Goal: Find specific page/section: Find specific page/section

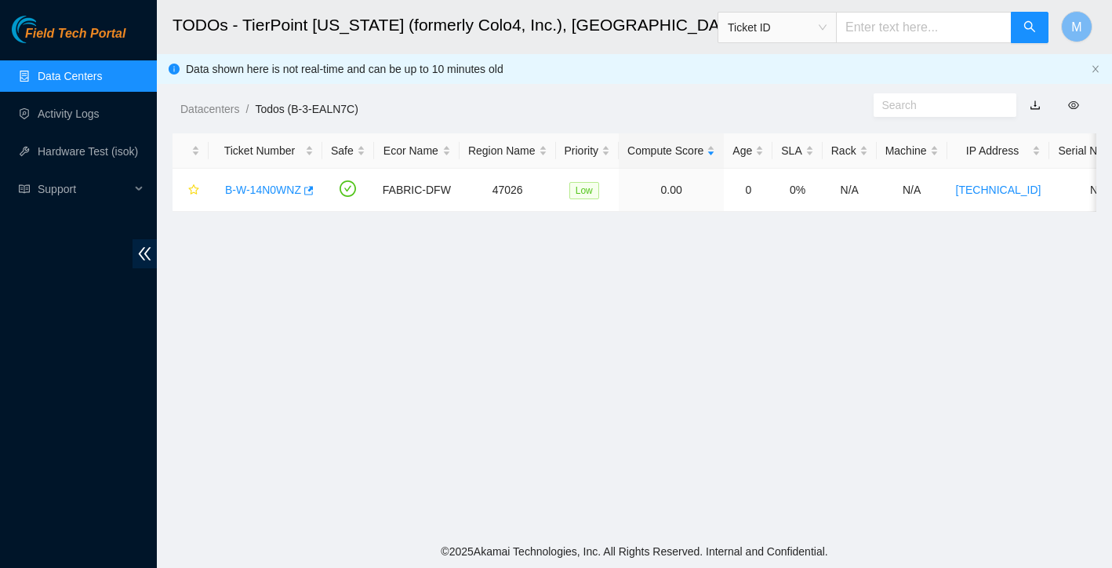
scroll to position [307, 0]
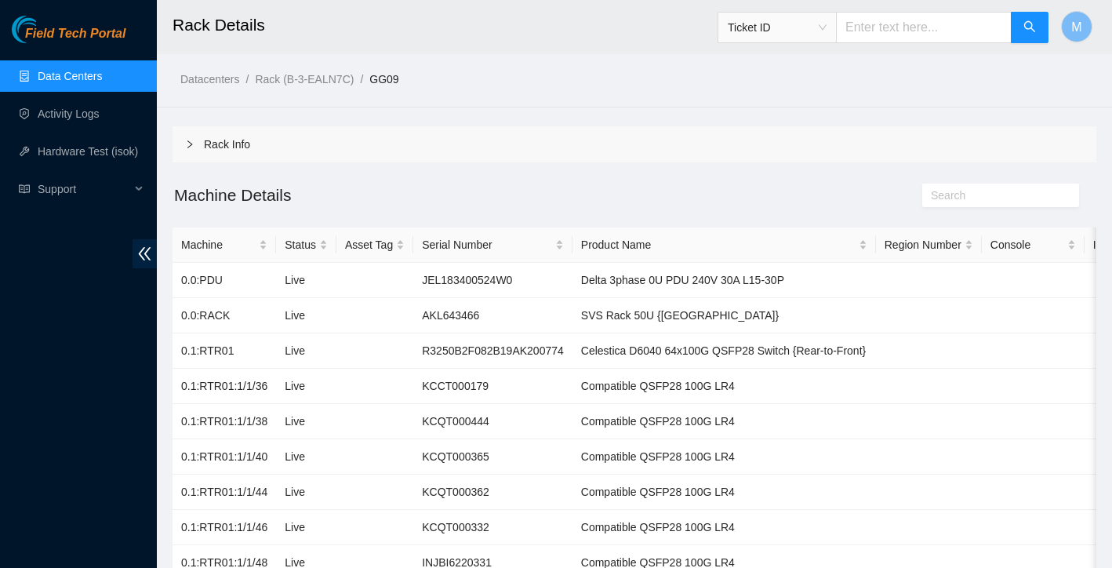
scroll to position [230, 0]
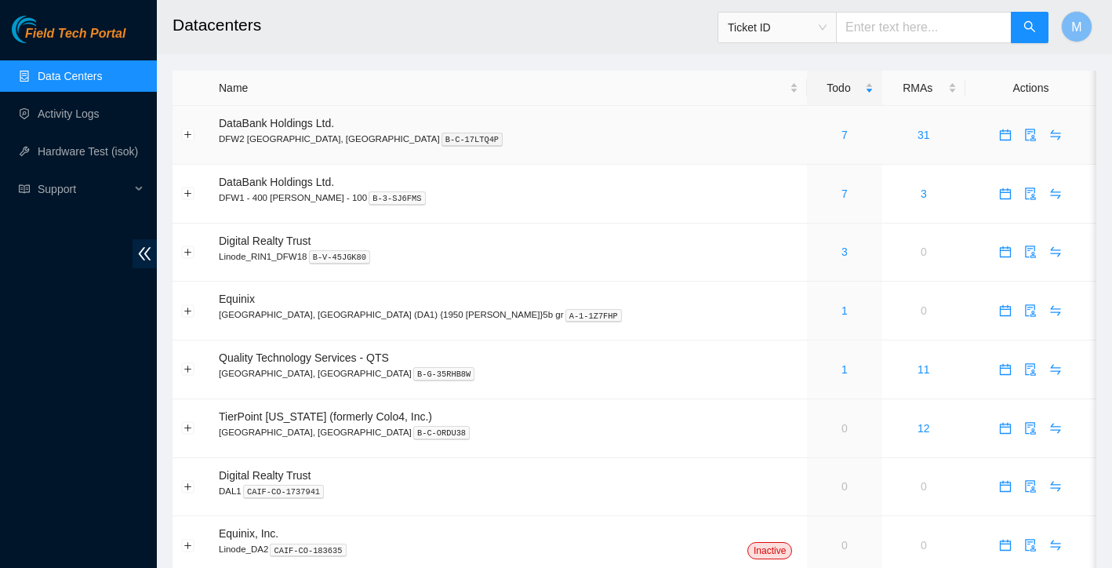
click at [815, 138] on div "7" at bounding box center [843, 134] width 57 height 17
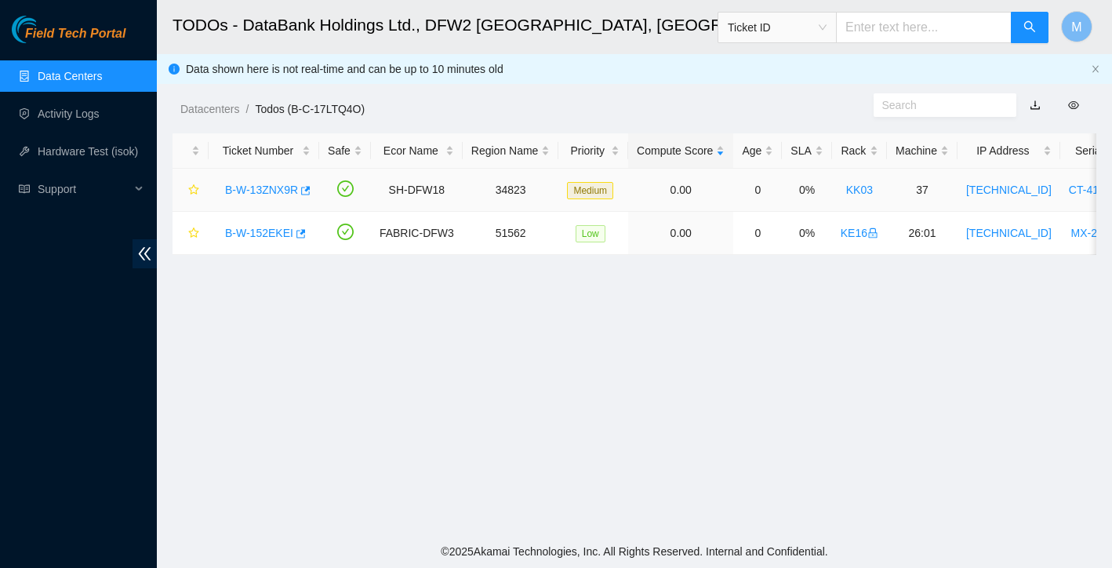
click at [285, 190] on link "B-W-13ZNX9R" at bounding box center [261, 189] width 73 height 13
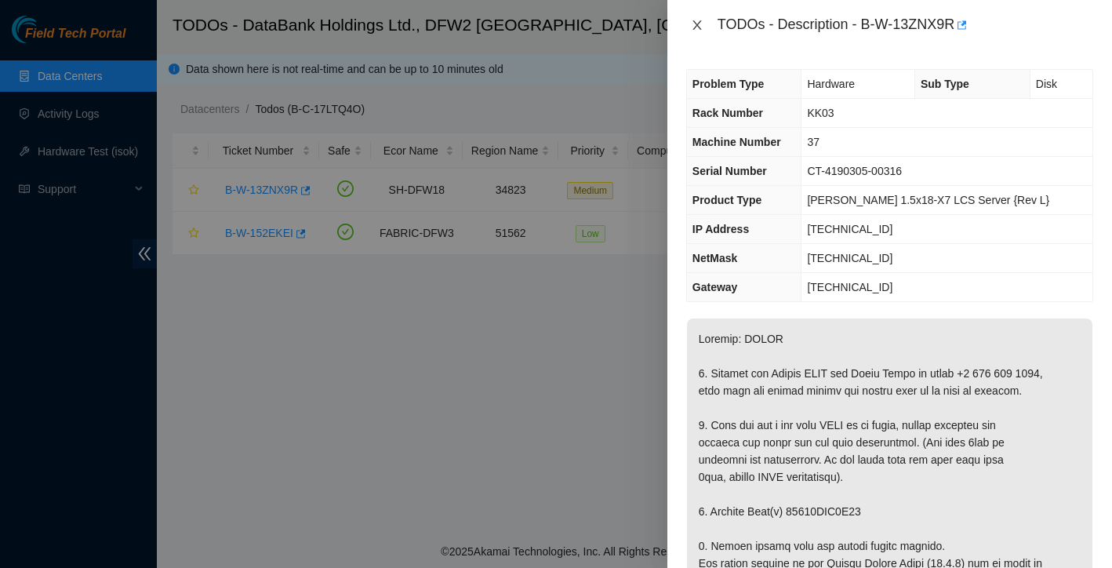
click at [700, 22] on icon "close" at bounding box center [697, 25] width 13 height 13
